Goal: Transaction & Acquisition: Purchase product/service

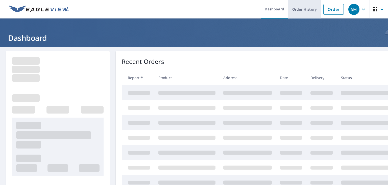
click at [308, 9] on link "Order History" at bounding box center [305, 9] width 33 height 18
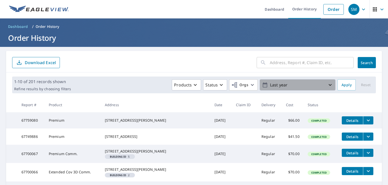
click at [329, 84] on icon "button" at bounding box center [330, 85] width 3 height 2
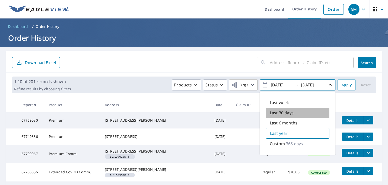
click at [284, 113] on p "Last 30 days" at bounding box center [282, 113] width 24 height 6
type input "[DATE]"
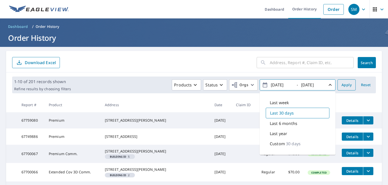
click at [344, 82] on span "Apply" at bounding box center [347, 85] width 10 height 6
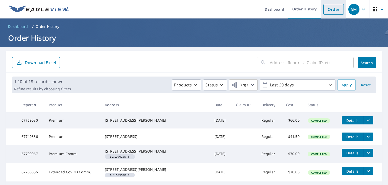
click at [331, 10] on link "Order" at bounding box center [334, 9] width 20 height 11
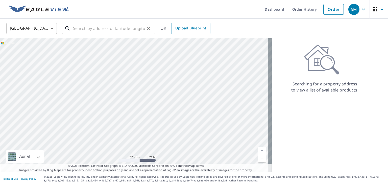
click at [91, 28] on input "text" at bounding box center [109, 28] width 72 height 14
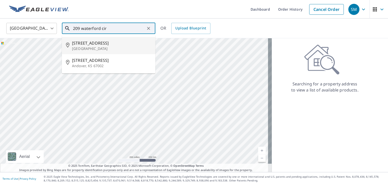
click at [86, 47] on p "[GEOGRAPHIC_DATA]" at bounding box center [111, 48] width 79 height 5
type input "[STREET_ADDRESS]"
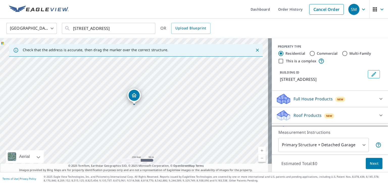
click at [365, 114] on div "Roof Products New" at bounding box center [325, 115] width 99 height 12
click at [378, 116] on icon at bounding box center [381, 115] width 6 height 6
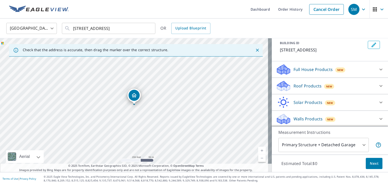
scroll to position [30, 0]
click at [378, 84] on icon at bounding box center [381, 85] width 6 height 6
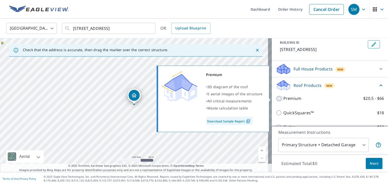
click at [276, 97] on input "Premium $20.5 - $66" at bounding box center [280, 98] width 8 height 6
checkbox input "true"
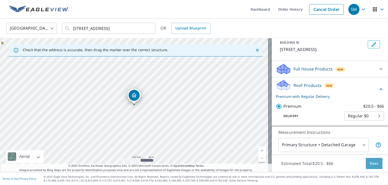
click at [373, 165] on span "Next" at bounding box center [374, 163] width 9 height 6
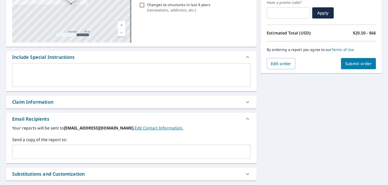
scroll to position [101, 0]
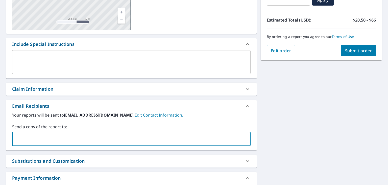
click at [23, 140] on input "text" at bounding box center [127, 139] width 227 height 10
type input "[PERSON_NAME][EMAIL_ADDRESS][PERSON_NAME][DOMAIN_NAME]"
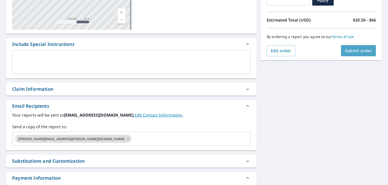
click at [356, 51] on span "Submit order" at bounding box center [358, 51] width 27 height 6
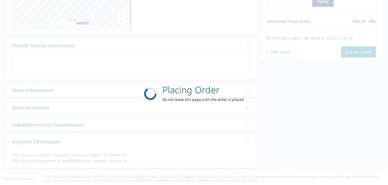
scroll to position [99, 0]
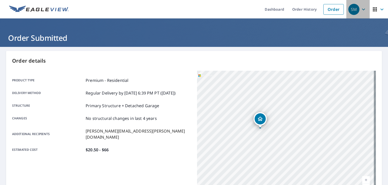
click at [361, 9] on icon "button" at bounding box center [364, 9] width 6 height 6
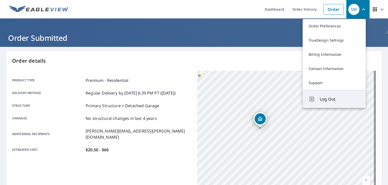
click at [337, 98] on span "Log Out" at bounding box center [340, 99] width 40 height 6
